Goal: Share content: Share content

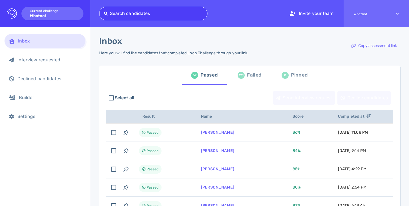
scroll to position [17, 0]
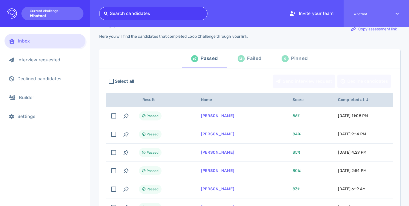
click at [177, 13] on div at bounding box center [153, 14] width 99 height 8
type input "[EMAIL_ADDRESS][DOMAIN_NAME]"
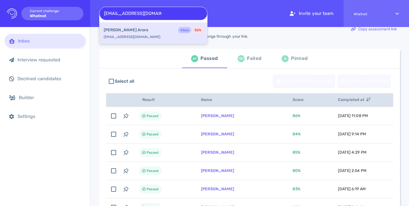
click at [152, 28] on div "[PERSON_NAME] Inbox 50 %" at bounding box center [153, 30] width 99 height 7
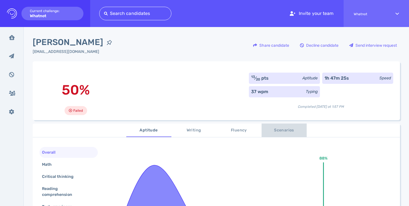
click at [282, 134] on span "Scenarios" at bounding box center [284, 130] width 38 height 7
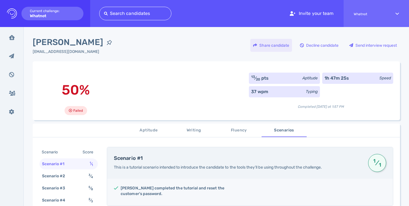
click at [268, 43] on div "Share candidate" at bounding box center [271, 45] width 42 height 13
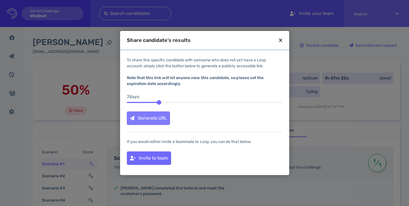
click at [155, 115] on div "Generate URL" at bounding box center [148, 118] width 43 height 13
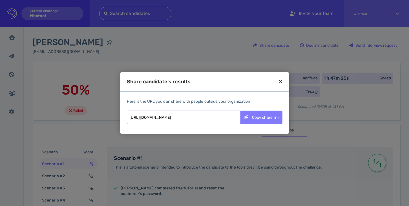
click at [248, 119] on div "Copy share link" at bounding box center [261, 117] width 41 height 13
click at [248, 115] on icon at bounding box center [245, 117] width 5 height 4
click at [279, 81] on icon at bounding box center [280, 81] width 3 height 5
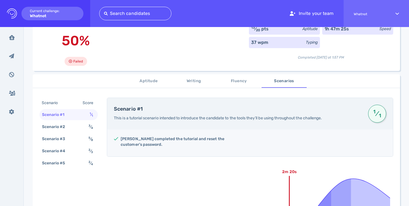
scroll to position [58, 0]
